Goal: Task Accomplishment & Management: Use online tool/utility

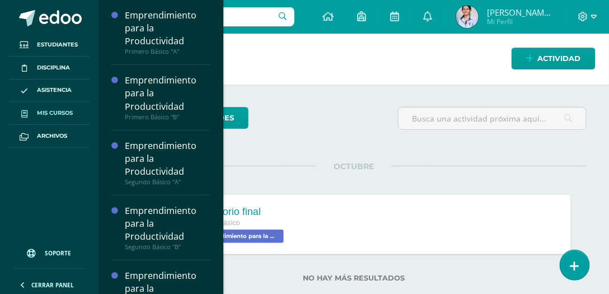
click at [41, 111] on span "Mis cursos" at bounding box center [55, 113] width 36 height 9
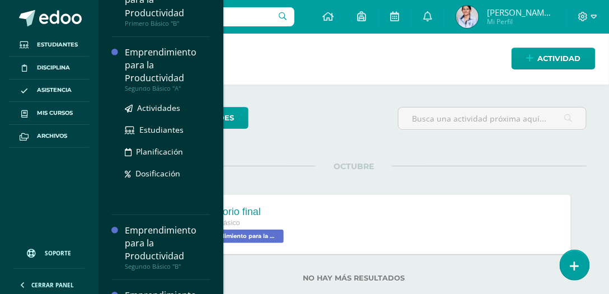
scroll to position [159, 0]
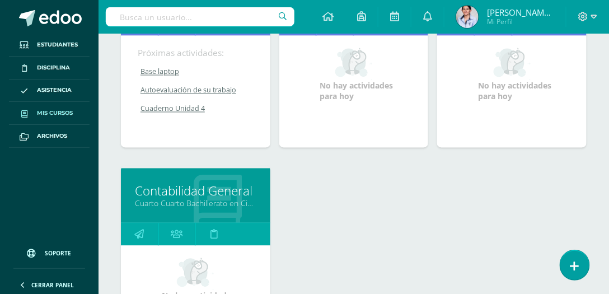
scroll to position [543, 0]
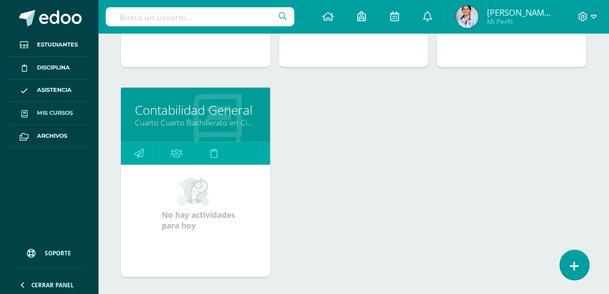
click at [199, 119] on link "Cuarto Cuarto Bachillerato en Ciencias y Letras con Orientación en Computación …" at bounding box center [195, 122] width 121 height 11
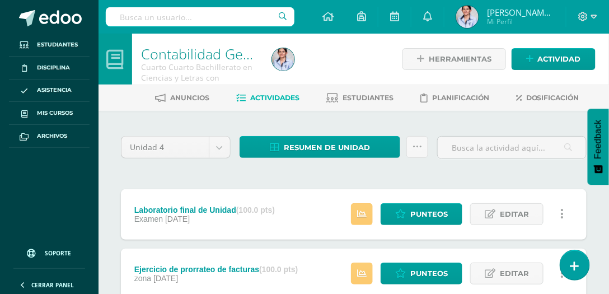
click at [281, 98] on span "Actividades" at bounding box center [274, 97] width 49 height 8
click at [275, 97] on span "Actividades" at bounding box center [274, 97] width 49 height 8
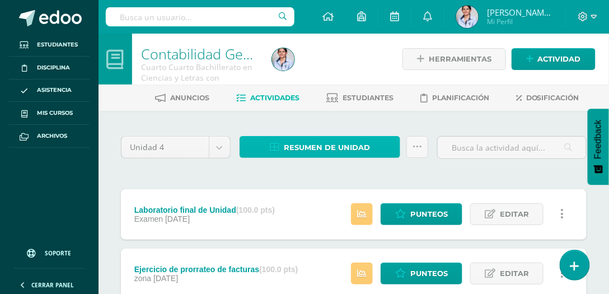
click at [305, 145] on span "Resumen de unidad" at bounding box center [327, 147] width 86 height 21
click at [316, 150] on span "Resumen de unidad" at bounding box center [327, 147] width 86 height 21
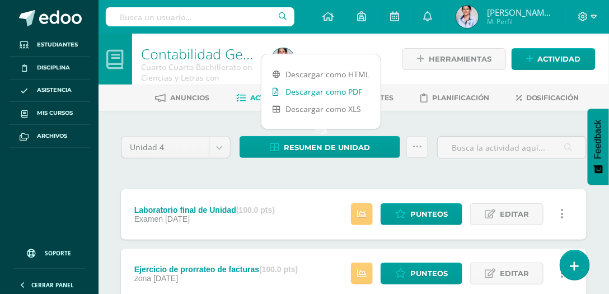
click at [323, 92] on link "Descargar como PDF" at bounding box center [320, 91] width 119 height 17
